Goal: Book appointment/travel/reservation

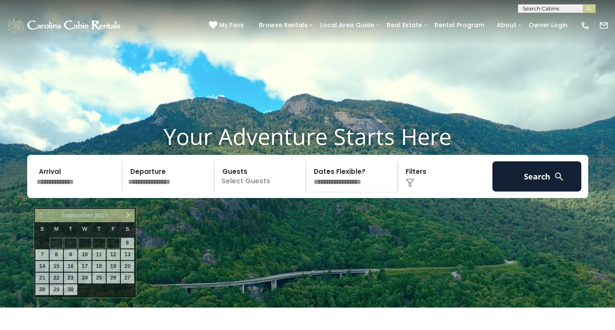
click at [83, 186] on input "text" at bounding box center [78, 176] width 89 height 30
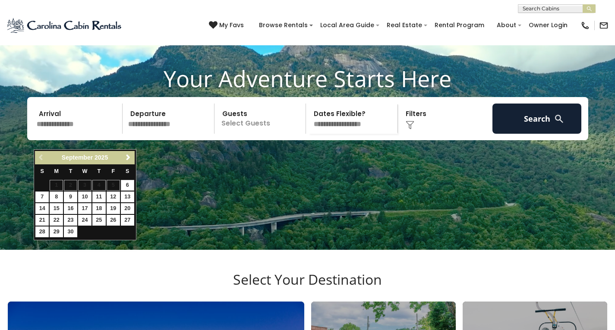
scroll to position [58, 0]
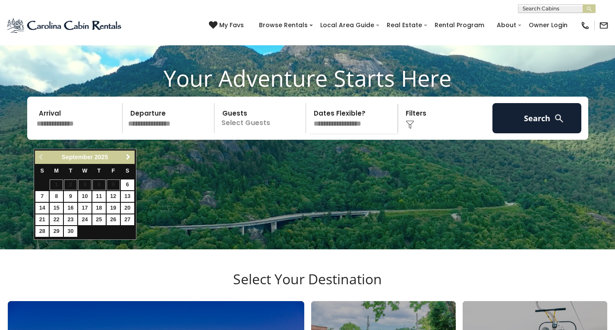
click at [125, 156] on span "Next" at bounding box center [128, 157] width 7 height 7
click at [116, 181] on link "3" at bounding box center [113, 184] width 13 height 11
type input "*******"
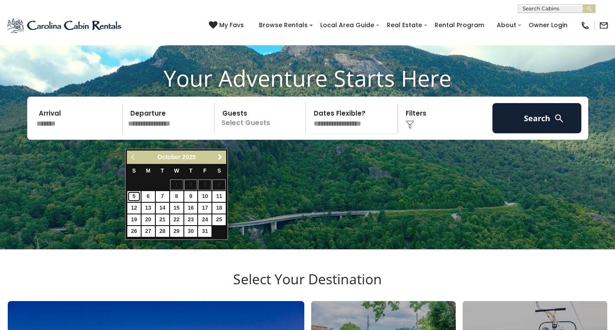
click at [133, 194] on link "5" at bounding box center [133, 196] width 13 height 11
type input "*******"
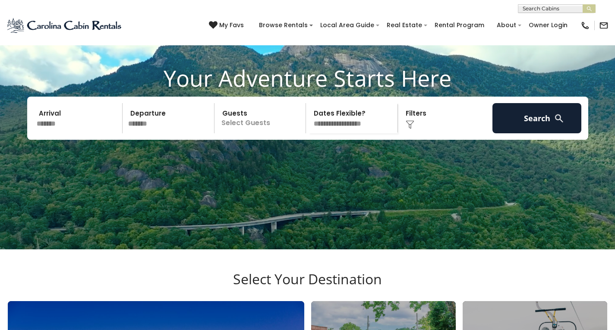
click at [245, 133] on p "Select Guests" at bounding box center [261, 118] width 89 height 30
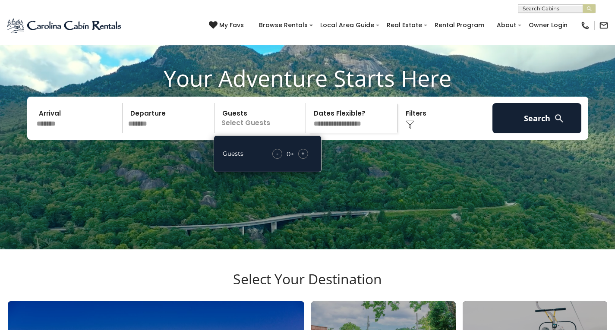
click at [303, 158] on span "+" at bounding box center [302, 153] width 3 height 9
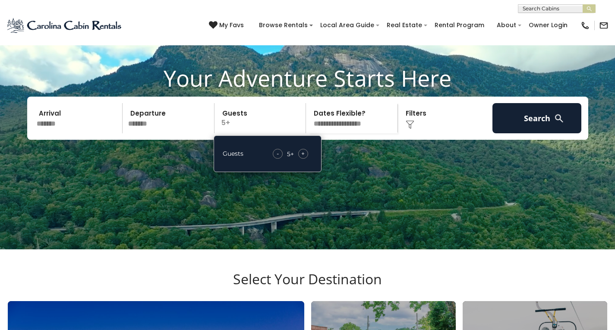
click at [303, 158] on span "+" at bounding box center [302, 153] width 3 height 9
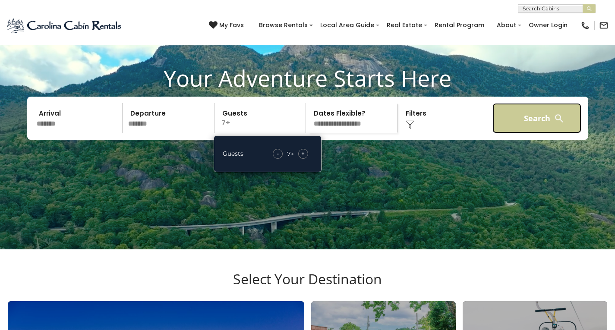
click at [518, 133] on button "Search" at bounding box center [536, 118] width 89 height 30
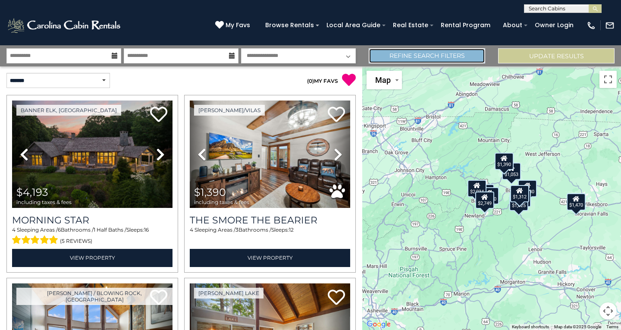
click at [440, 52] on link "Refine Search Filters" at bounding box center [427, 55] width 116 height 15
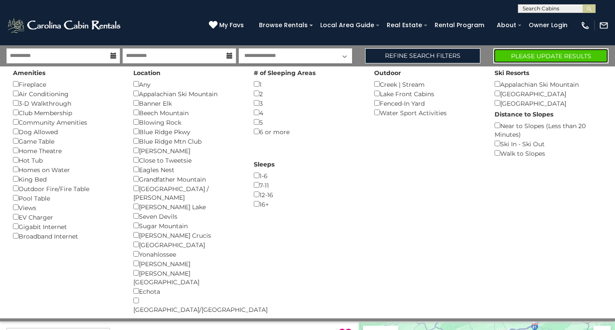
click at [529, 53] on button "Please Update Results" at bounding box center [550, 55] width 115 height 15
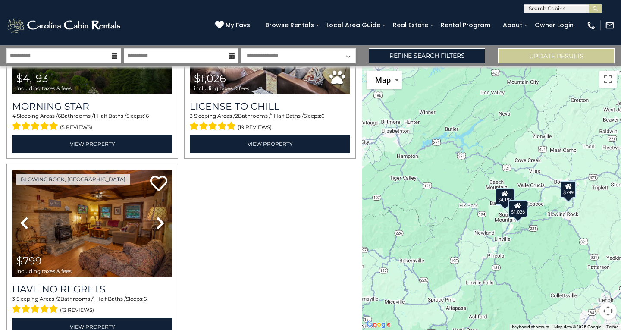
scroll to position [157, 0]
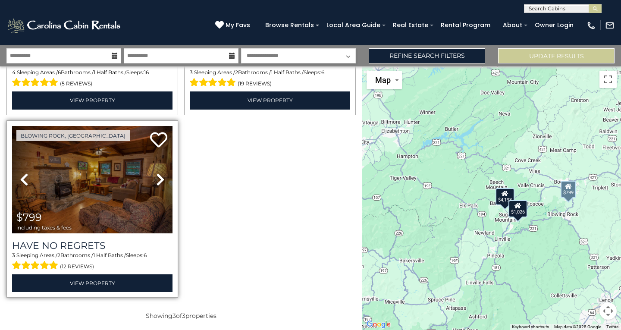
click at [156, 175] on icon at bounding box center [160, 180] width 9 height 14
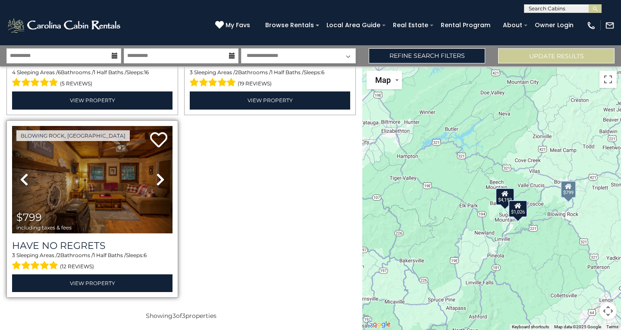
click at [156, 175] on icon at bounding box center [160, 180] width 9 height 14
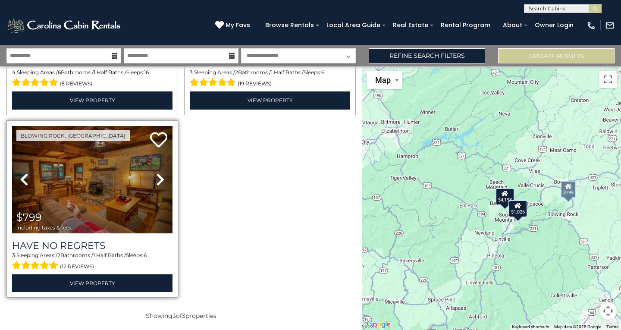
click at [156, 175] on icon at bounding box center [160, 180] width 9 height 14
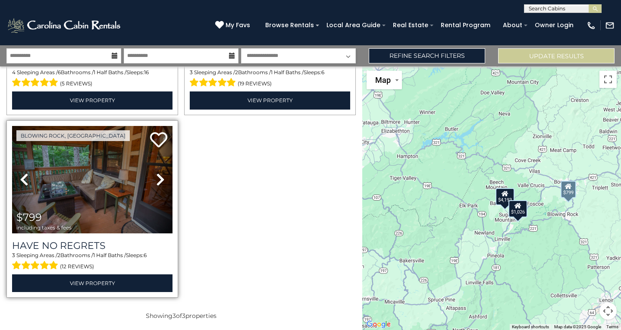
click at [156, 176] on icon at bounding box center [160, 180] width 9 height 14
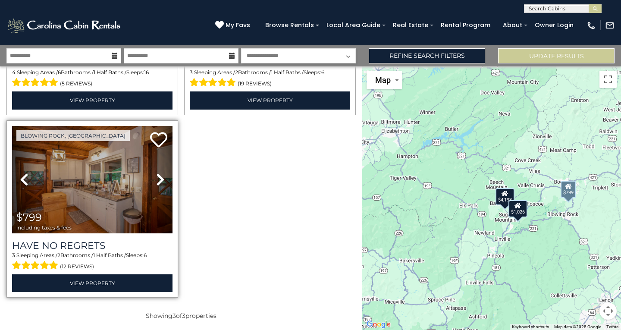
click at [156, 176] on icon at bounding box center [160, 180] width 9 height 14
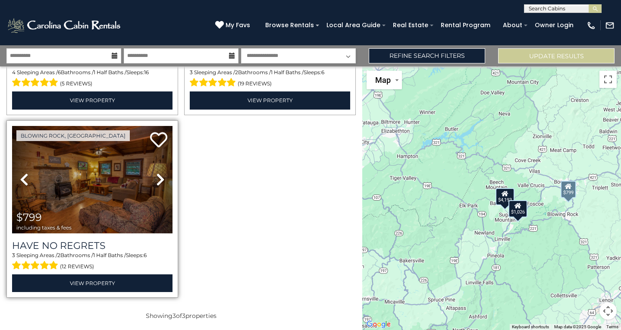
click at [157, 175] on icon at bounding box center [160, 180] width 9 height 14
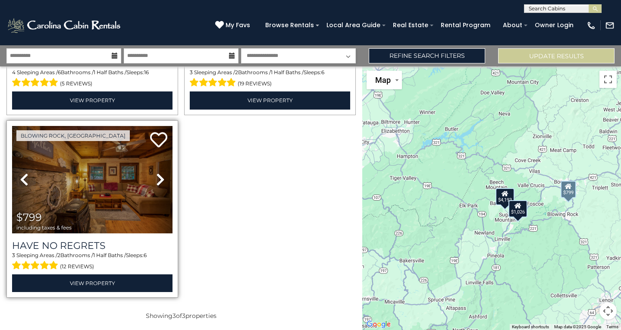
click at [159, 173] on icon at bounding box center [160, 180] width 9 height 14
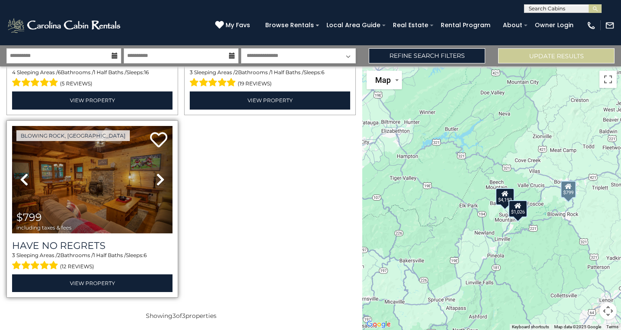
click at [159, 173] on icon at bounding box center [160, 180] width 9 height 14
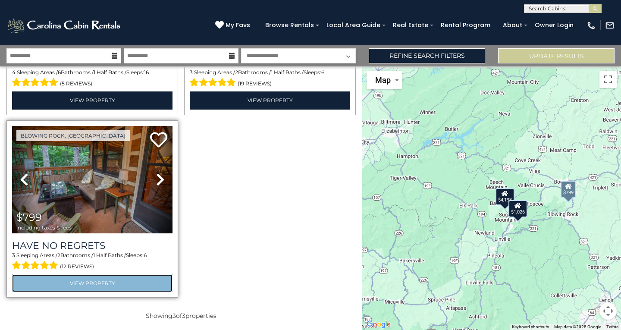
click at [97, 282] on link "View Property" at bounding box center [92, 283] width 160 height 18
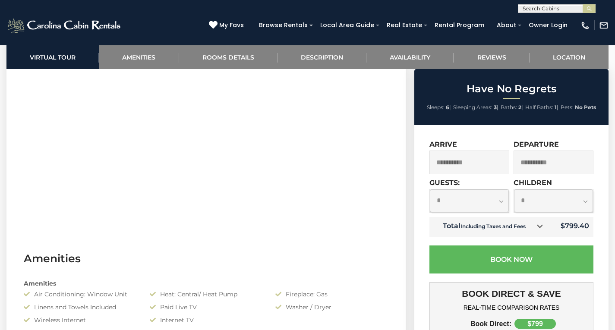
scroll to position [444, 0]
click at [538, 226] on icon at bounding box center [540, 226] width 6 height 6
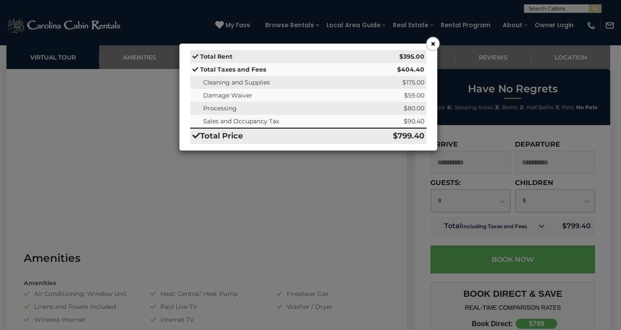
click at [541, 223] on div "× Total Rent $395.00 Total Taxes and Fees $404.40 Cleaning and Supplies $175.00…" at bounding box center [310, 165] width 621 height 330
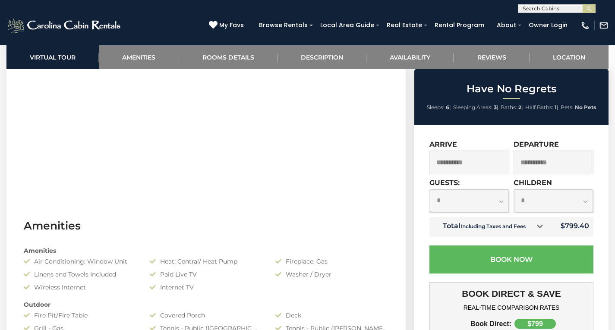
scroll to position [481, 0]
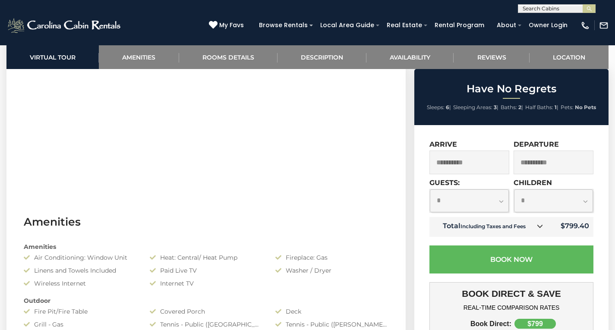
click at [538, 223] on icon at bounding box center [540, 226] width 6 height 6
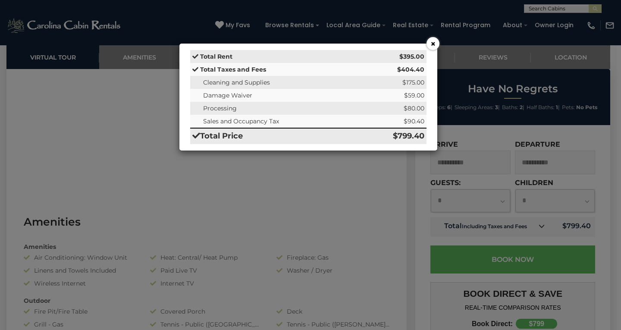
click at [432, 44] on button "×" at bounding box center [433, 43] width 13 height 13
